Goal: Task Accomplishment & Management: Use online tool/utility

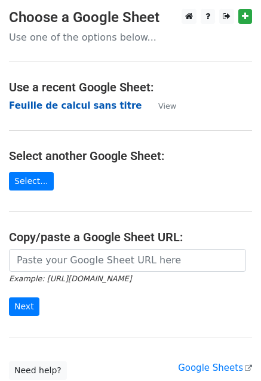
click at [64, 104] on strong "Feuille de calcul sans titre" at bounding box center [75, 105] width 132 height 11
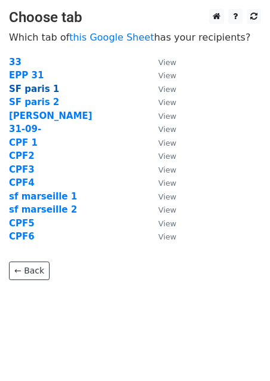
click at [24, 86] on strong "SF paris 1" at bounding box center [34, 89] width 50 height 11
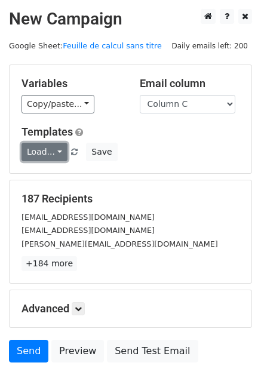
click at [39, 155] on link "Load..." at bounding box center [44, 152] width 46 height 18
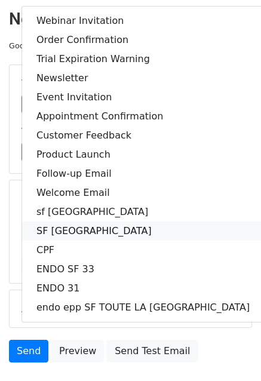
click at [70, 226] on link "SF [GEOGRAPHIC_DATA]" at bounding box center [143, 230] width 242 height 19
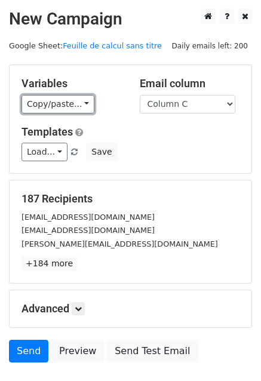
click at [59, 104] on link "Copy/paste..." at bounding box center [57, 104] width 73 height 18
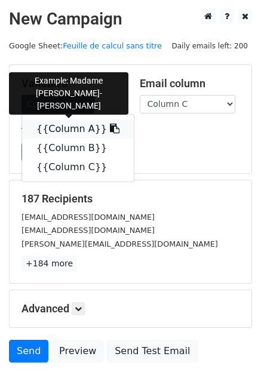
click at [64, 129] on link "{{Column A}}" at bounding box center [78, 128] width 112 height 19
